Goal: Transaction & Acquisition: Purchase product/service

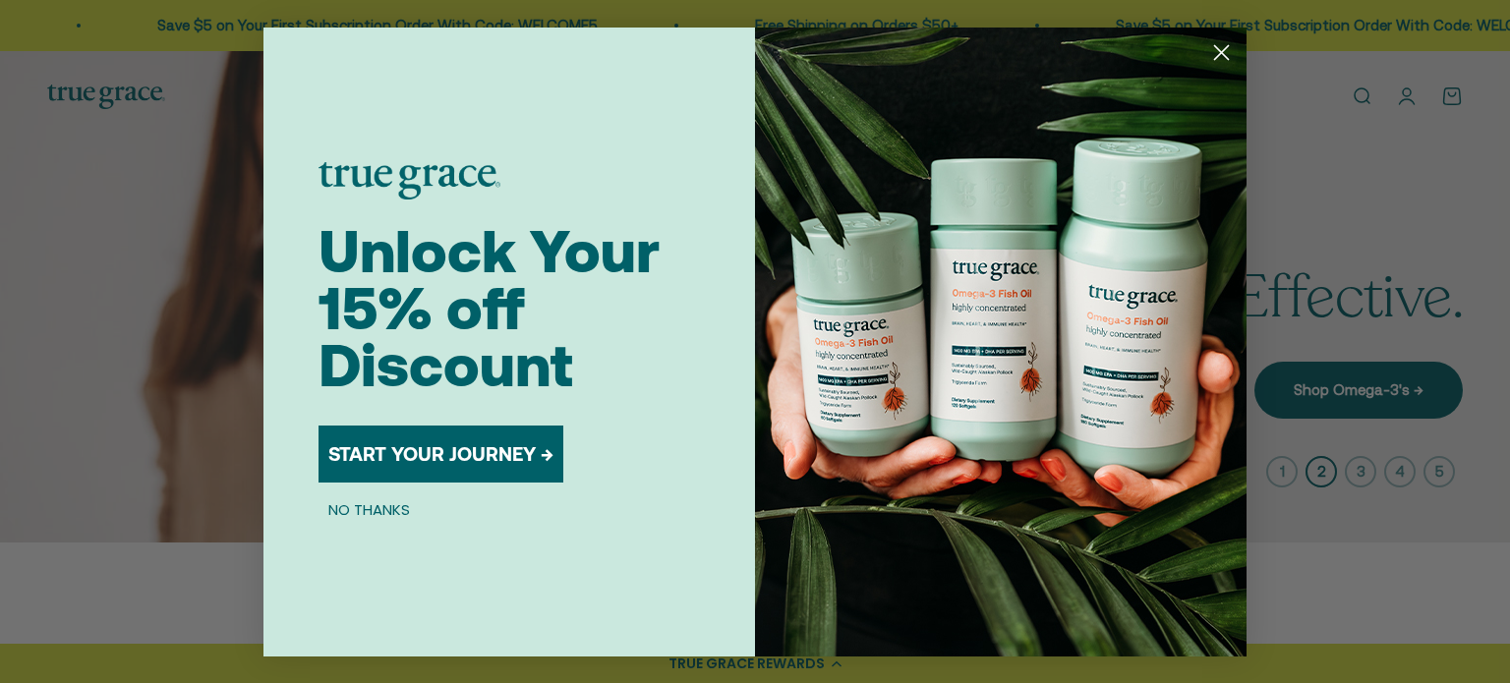
click at [1215, 51] on circle "Close dialog" at bounding box center [1221, 51] width 32 height 32
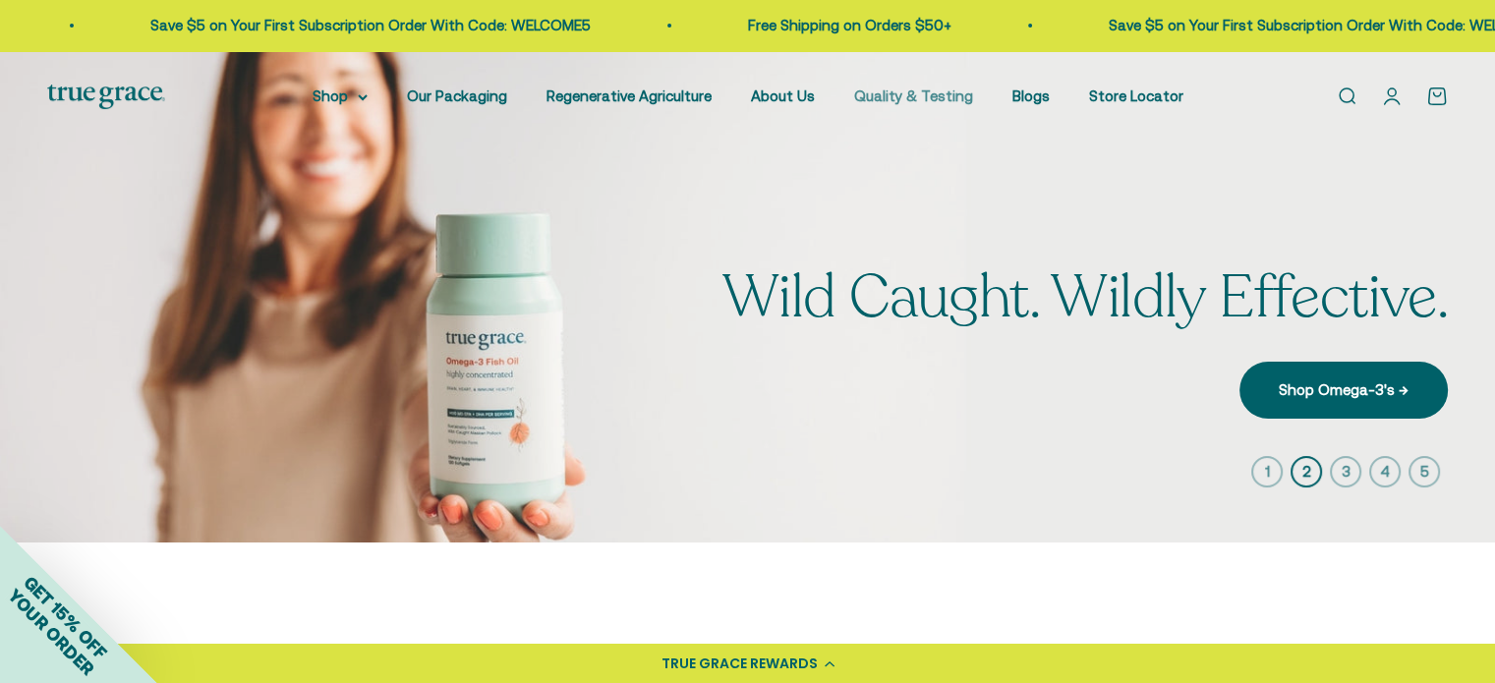
click at [924, 97] on link "Quality & Testing" at bounding box center [913, 95] width 119 height 17
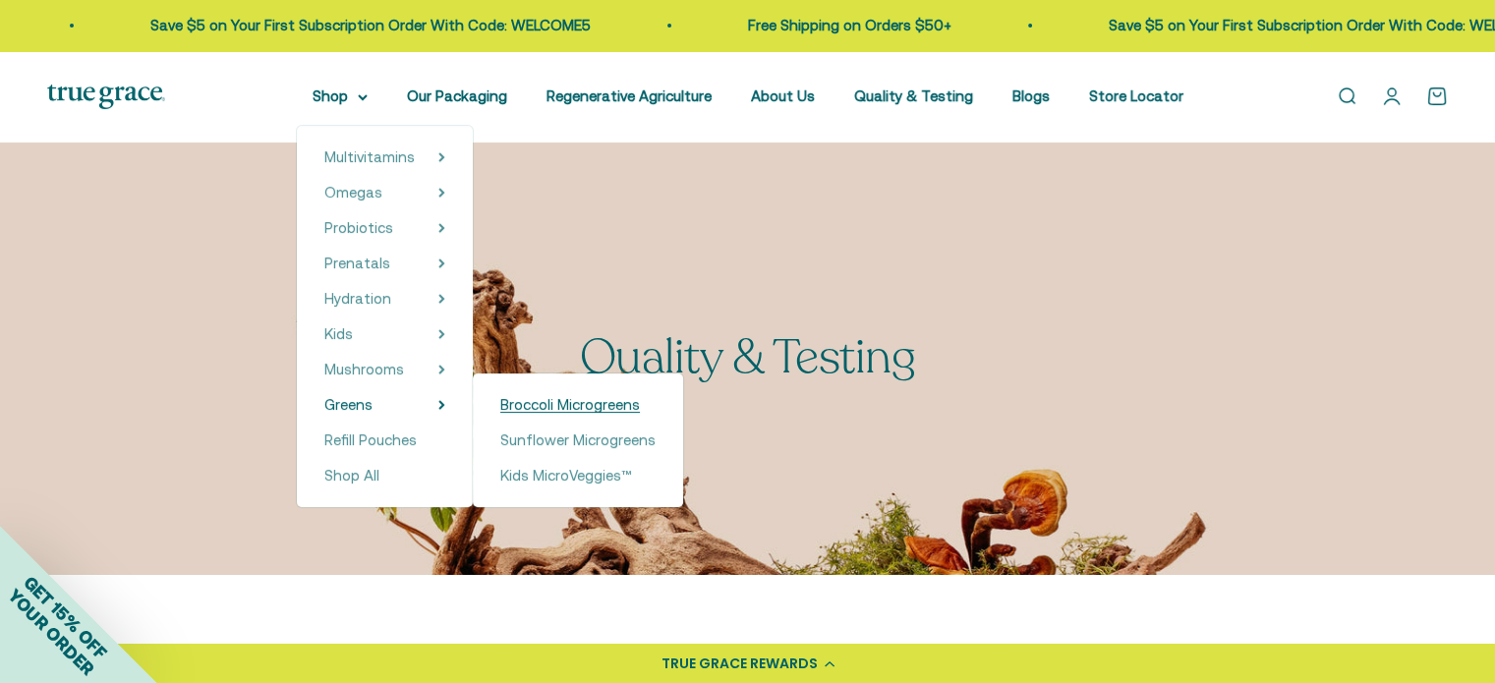
click at [569, 406] on span "Broccoli Microgreens" at bounding box center [570, 404] width 140 height 17
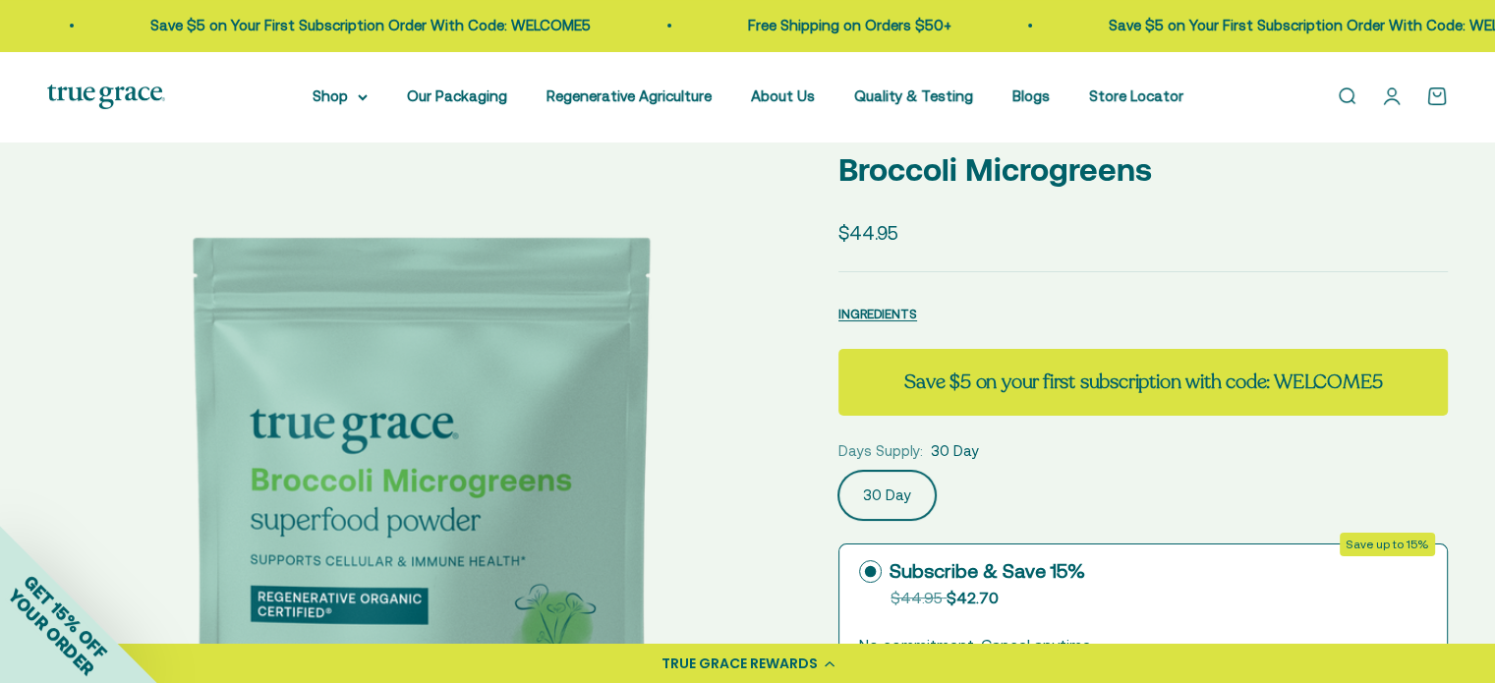
select select "3"
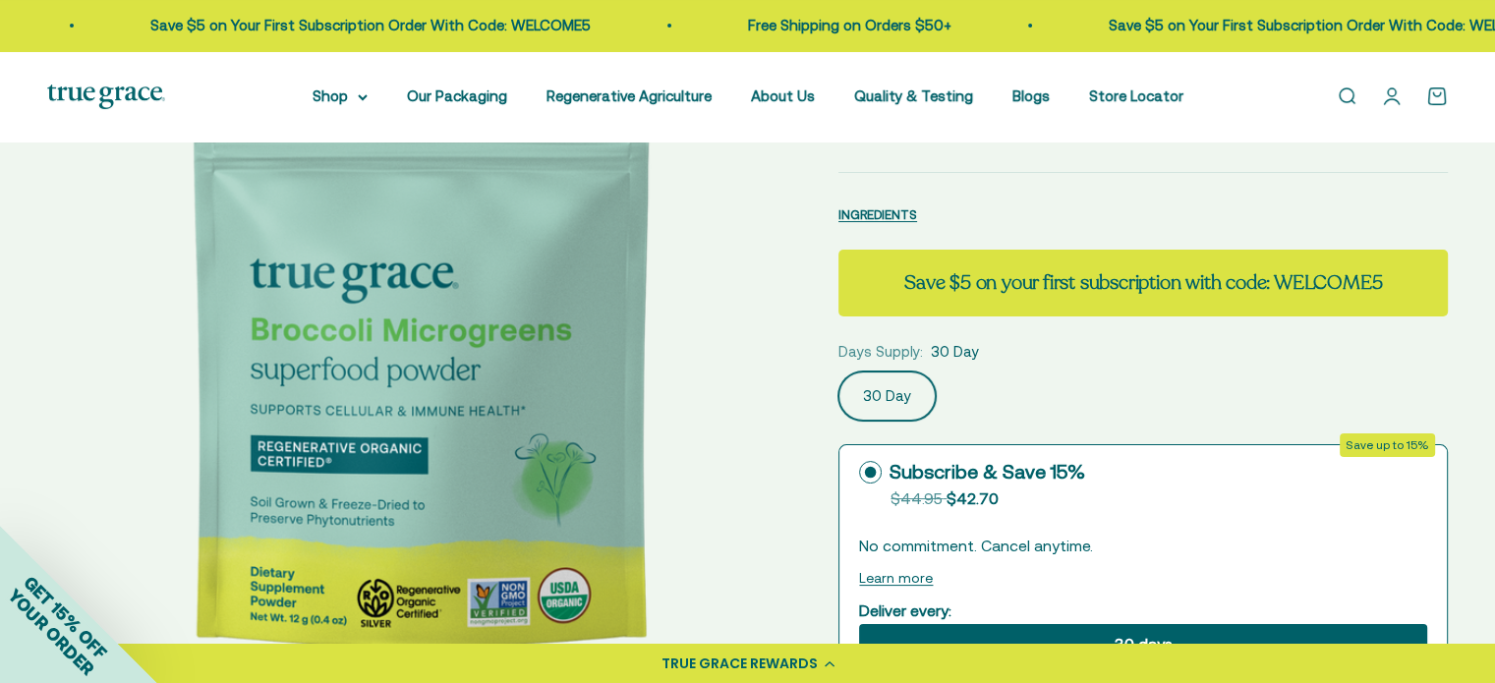
scroll to position [197, 0]
